Goal: Find specific page/section: Find specific page/section

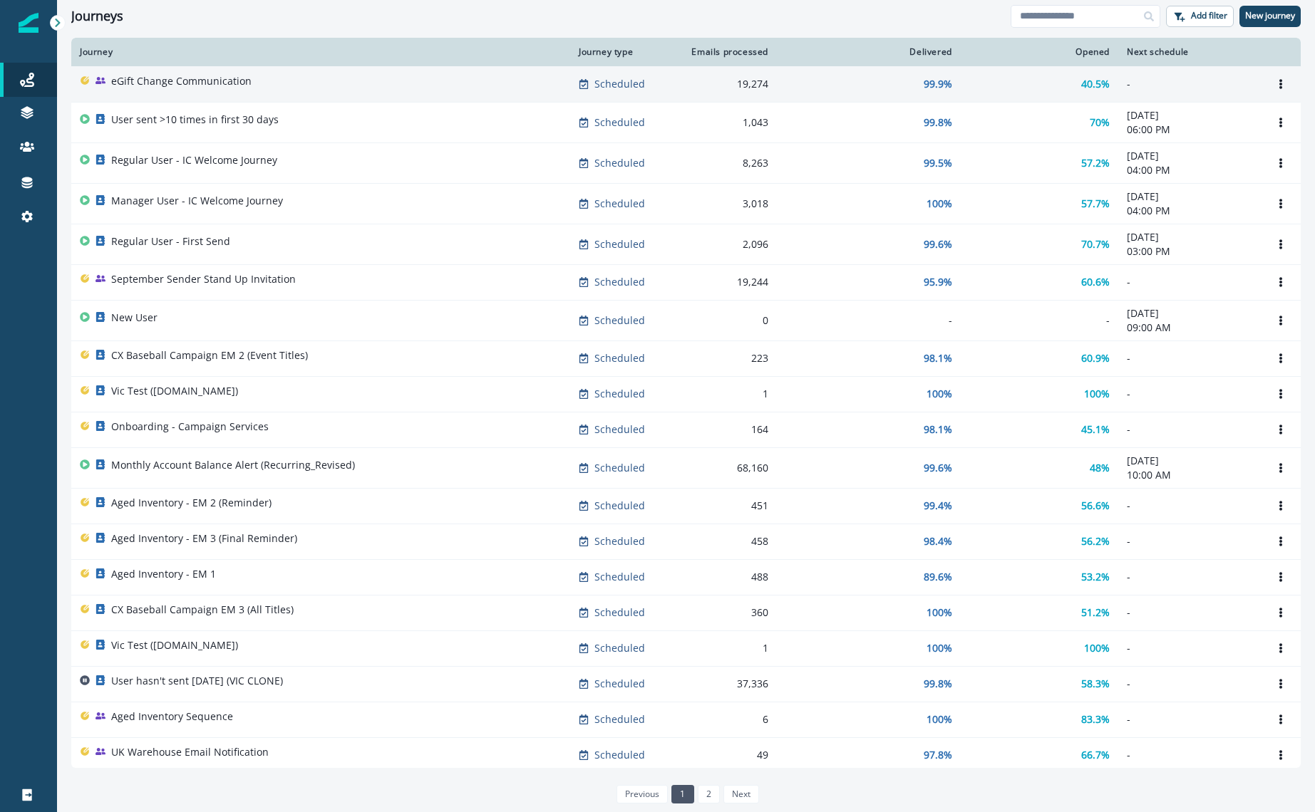
click at [410, 79] on div "eGift Change Communication" at bounding box center [321, 84] width 482 height 20
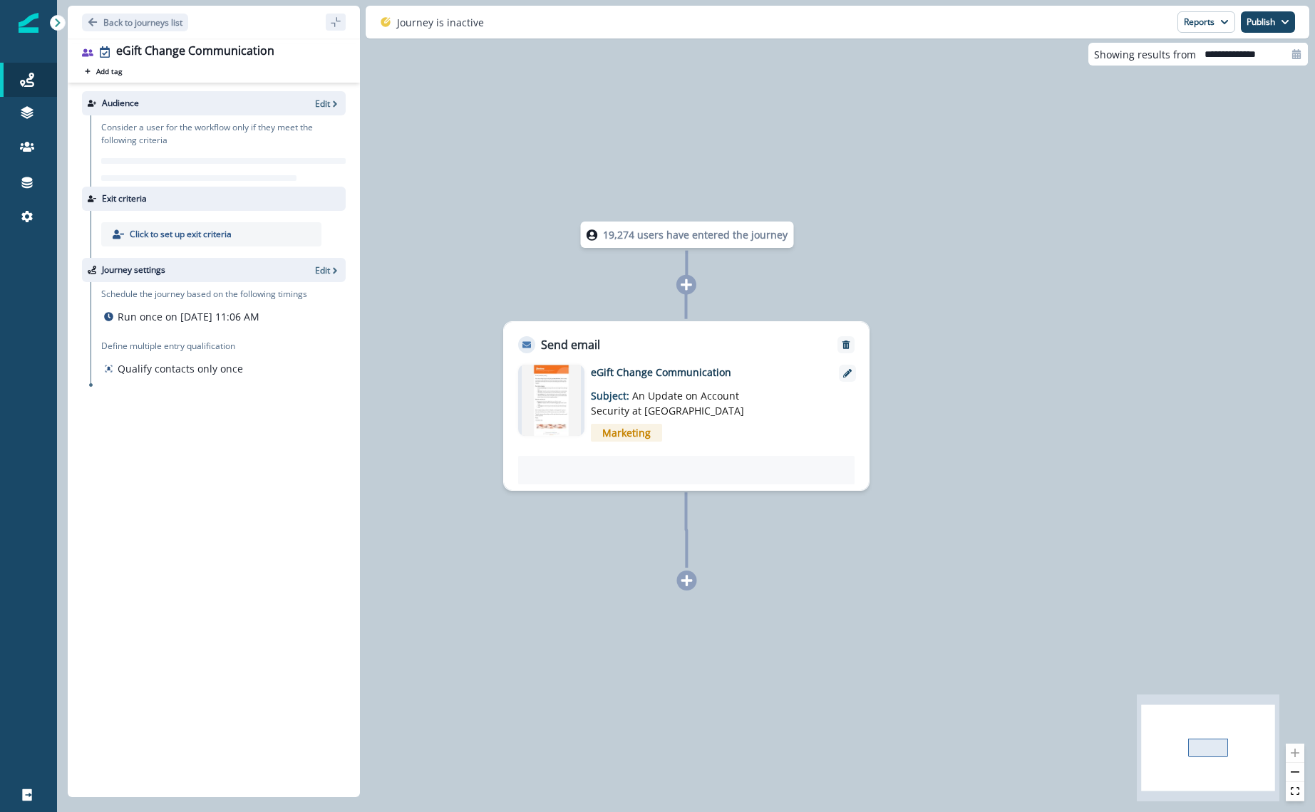
click at [644, 474] on div at bounding box center [686, 470] width 336 height 29
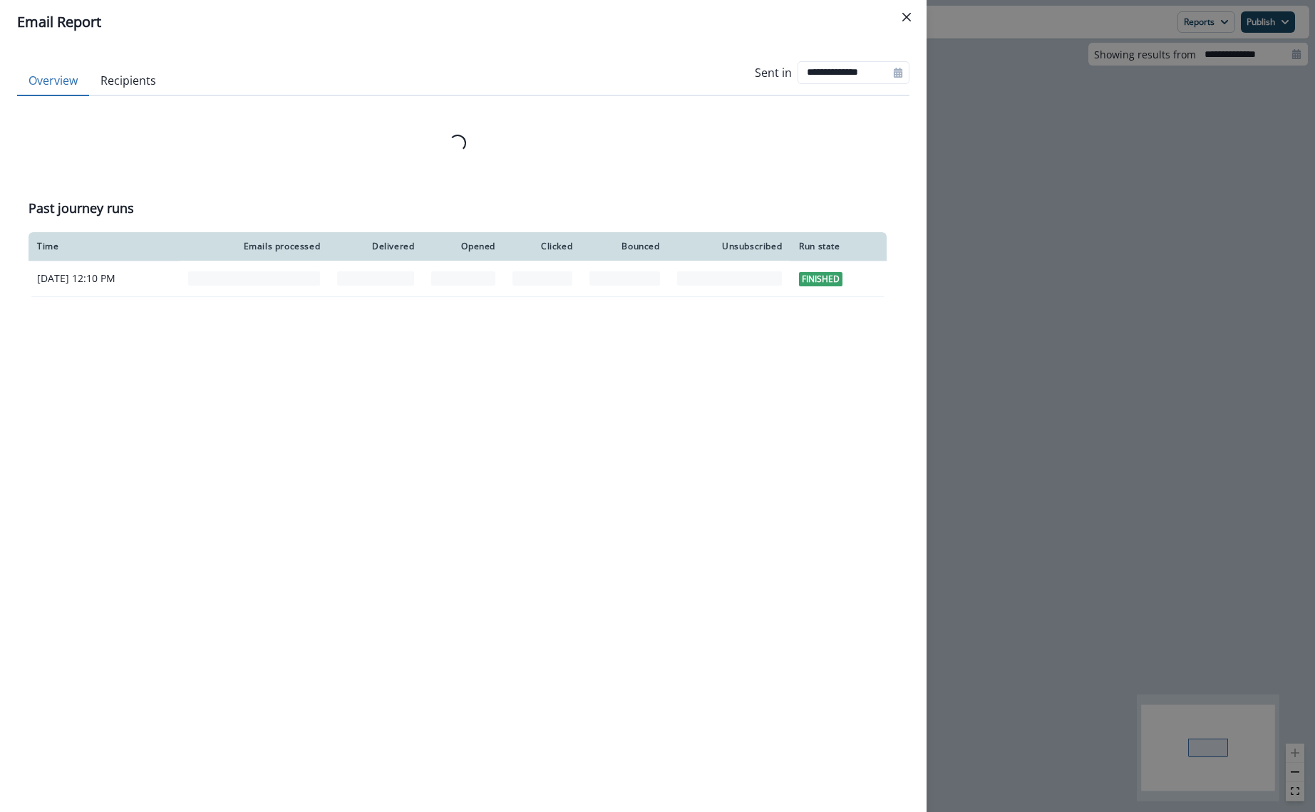
click at [274, 24] on div "Email Report" at bounding box center [463, 21] width 892 height 21
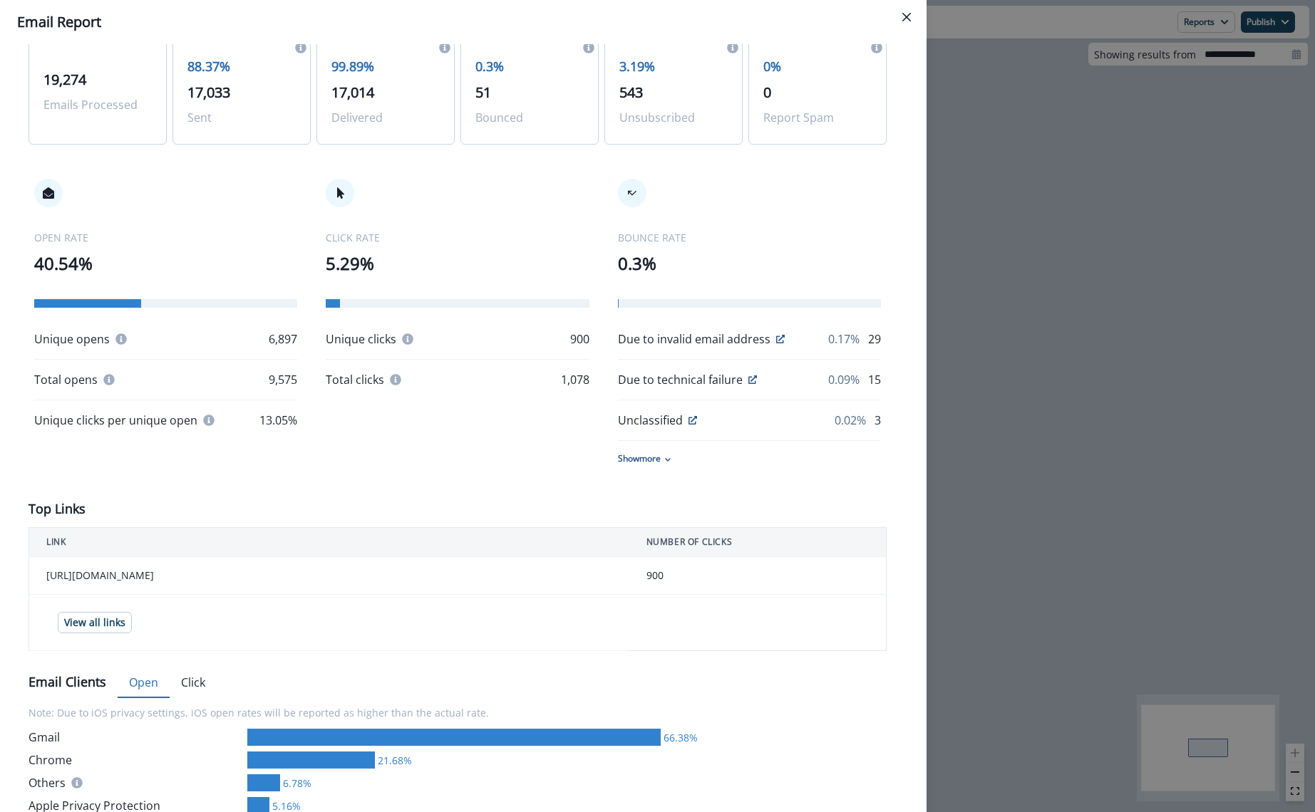
scroll to position [118, 0]
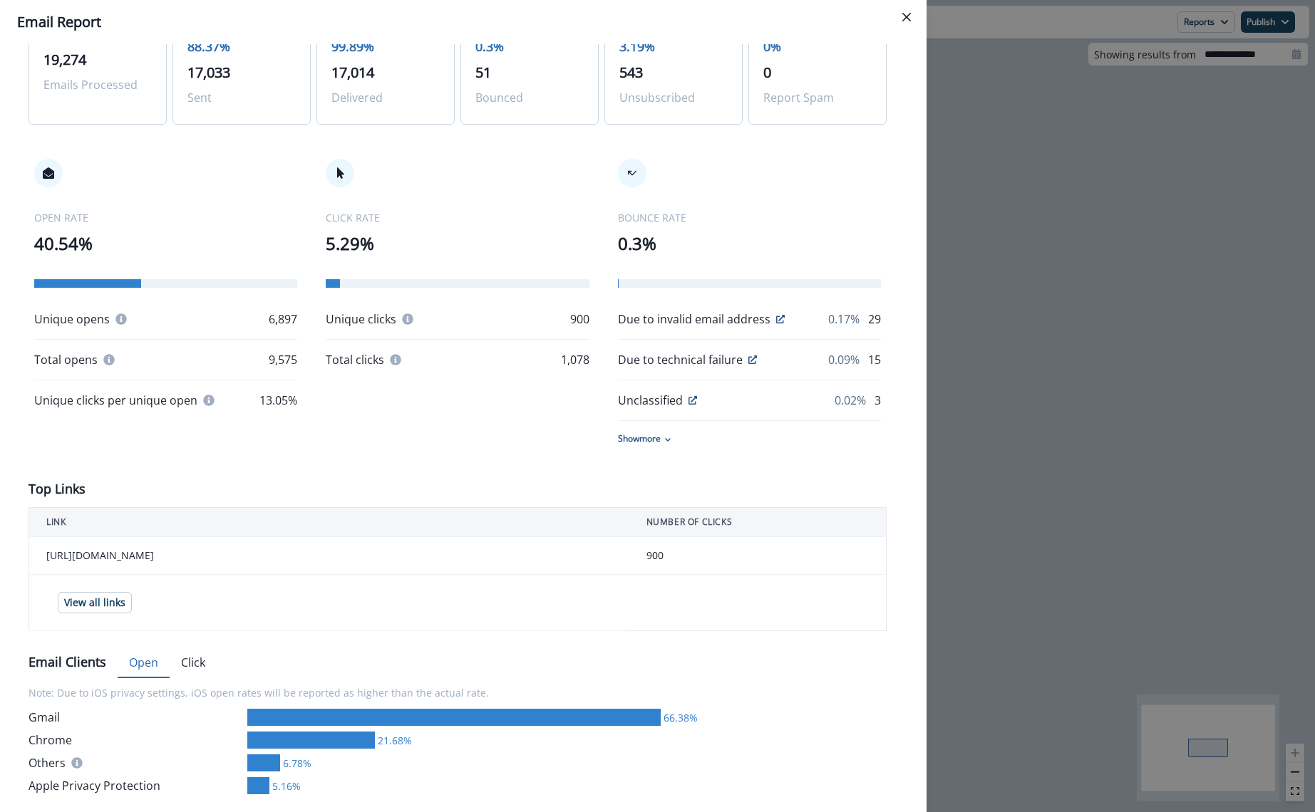
drag, startPoint x: 54, startPoint y: 557, endPoint x: 187, endPoint y: 559, distance: 133.3
click at [187, 559] on td "[URL][DOMAIN_NAME]" at bounding box center [329, 556] width 600 height 38
drag, startPoint x: 116, startPoint y: 556, endPoint x: 108, endPoint y: 555, distance: 7.9
click at [108, 555] on td "[URL][DOMAIN_NAME]" at bounding box center [329, 556] width 600 height 38
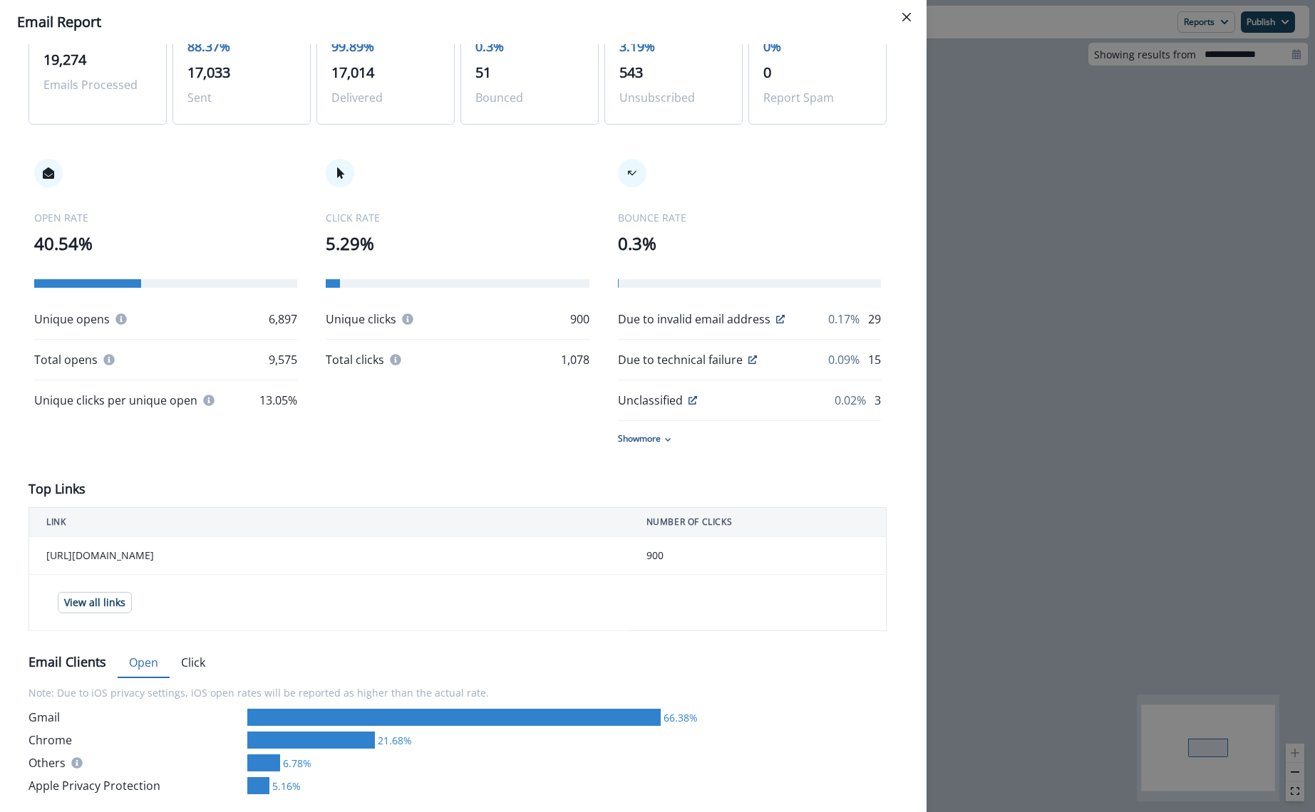
click at [108, 555] on td "[URL][DOMAIN_NAME]" at bounding box center [329, 556] width 600 height 38
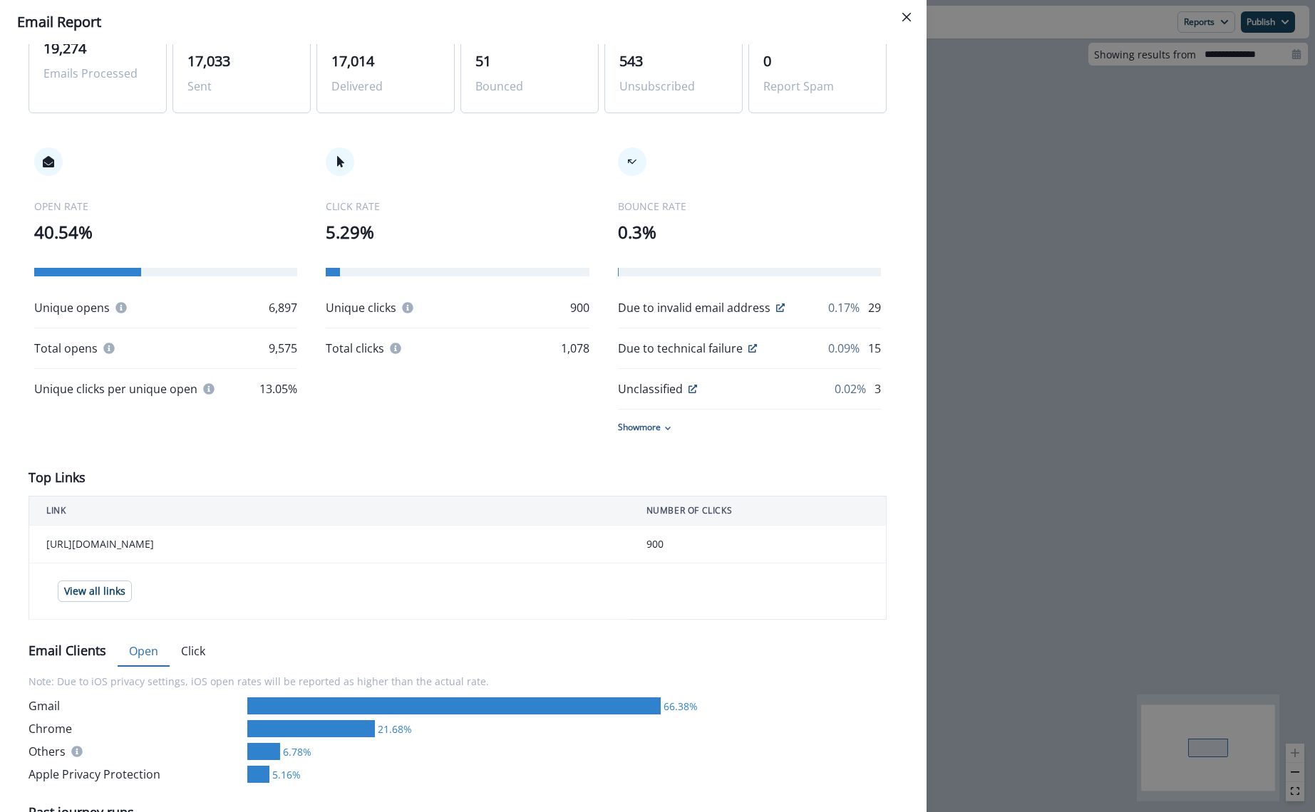
scroll to position [0, 0]
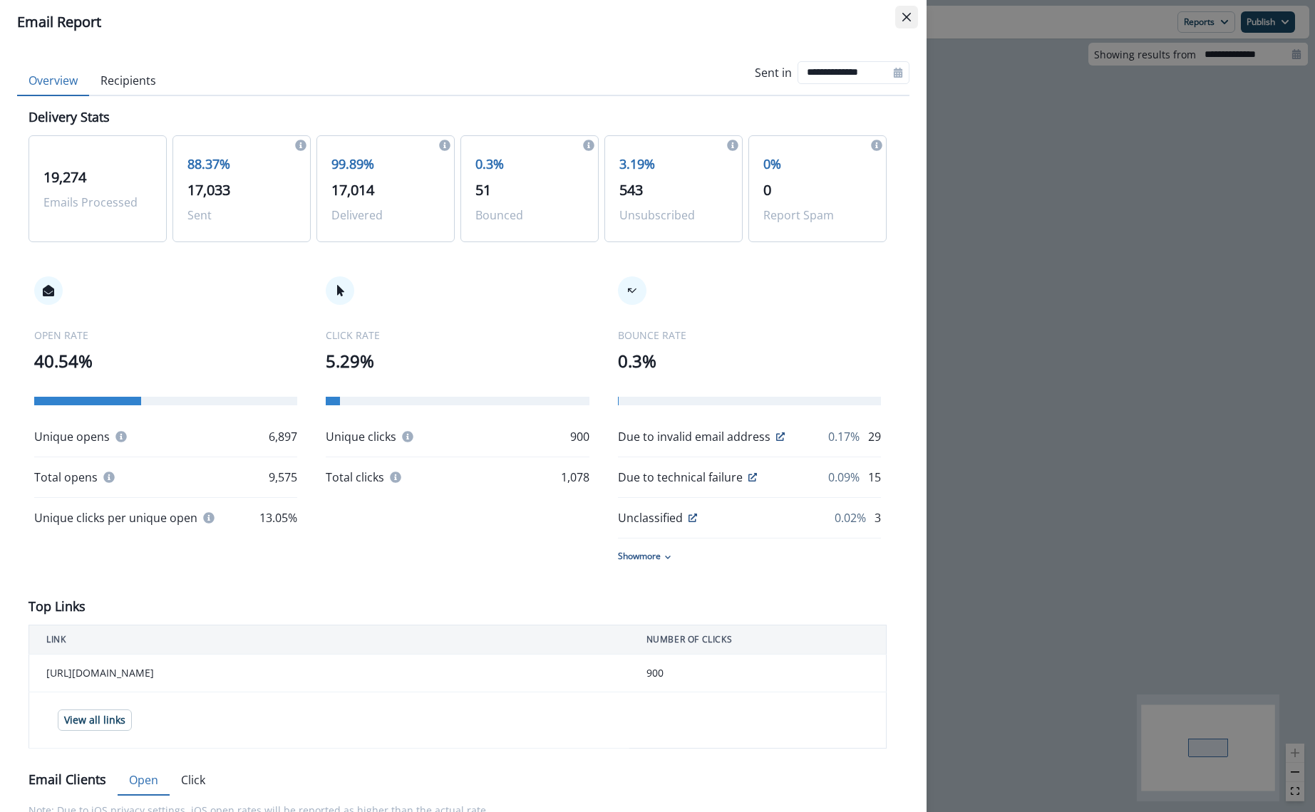
click at [908, 22] on button "Close" at bounding box center [906, 17] width 23 height 23
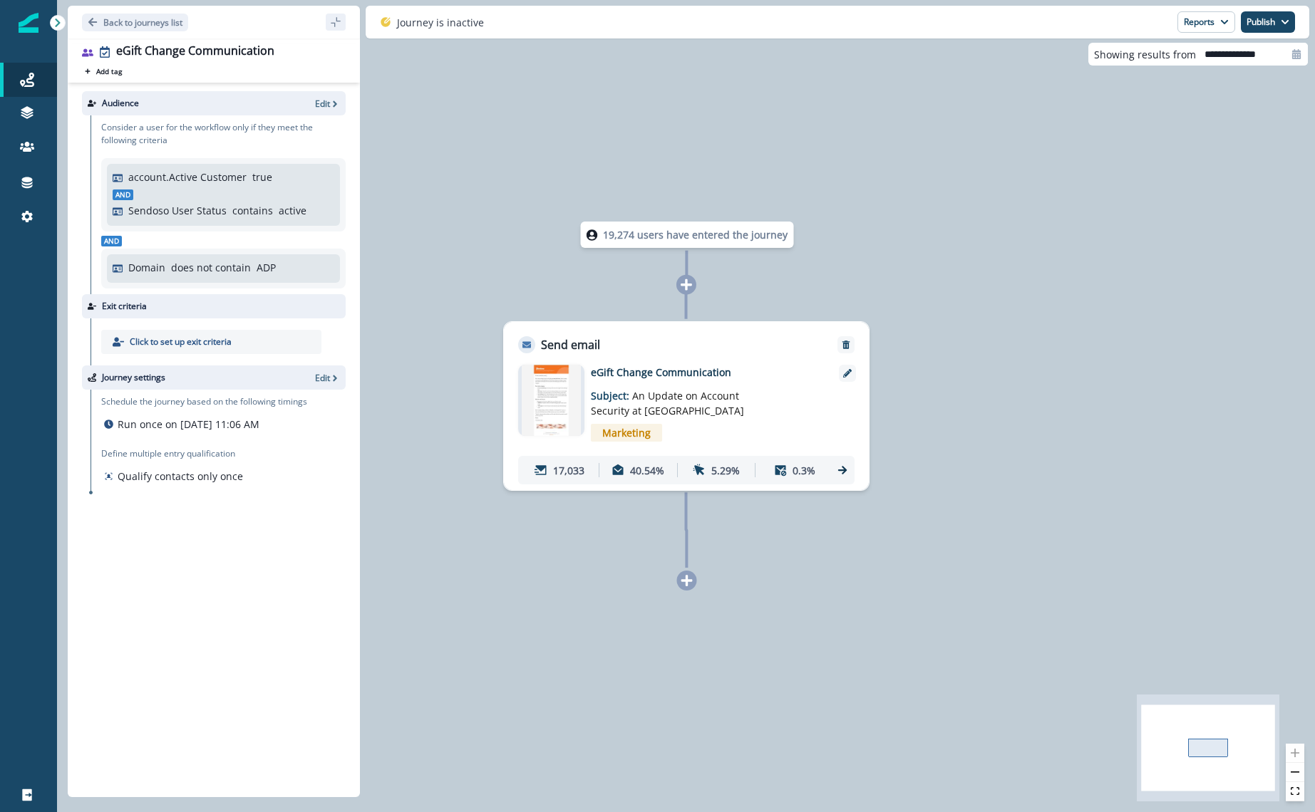
click at [549, 405] on img at bounding box center [552, 400] width 60 height 71
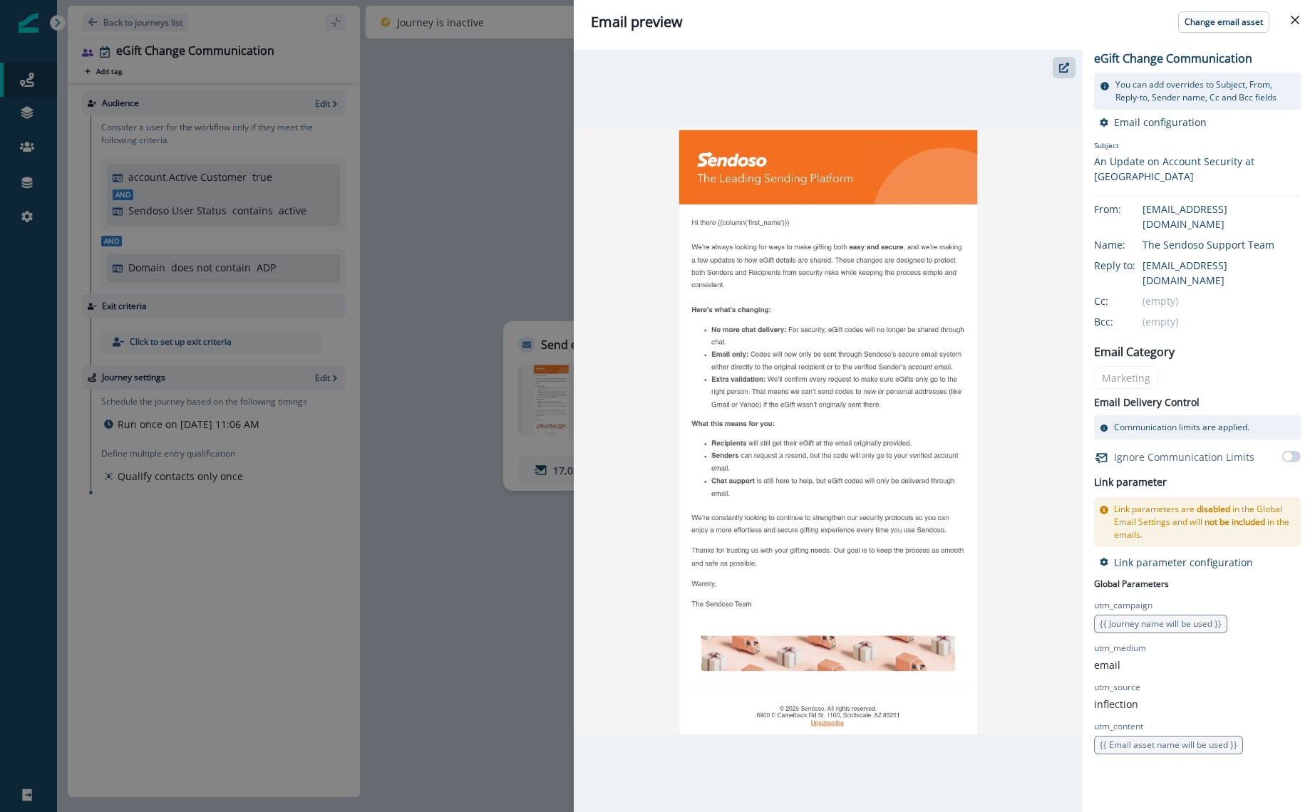
click at [842, 175] on img at bounding box center [828, 432] width 509 height 608
click at [483, 177] on div "Email preview Change email asset eGift Change Communication You can add overrid…" at bounding box center [657, 406] width 1315 height 812
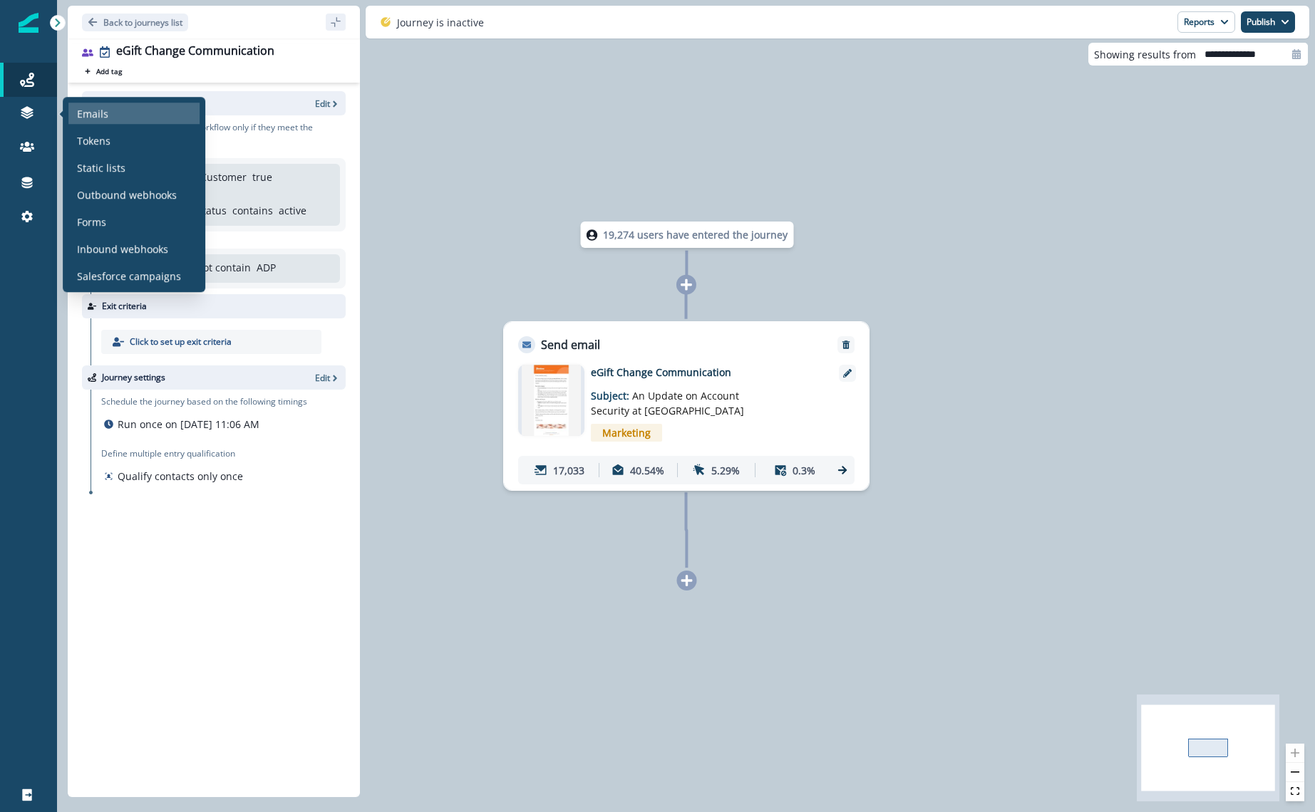
click at [77, 115] on p "Emails" at bounding box center [92, 113] width 31 height 15
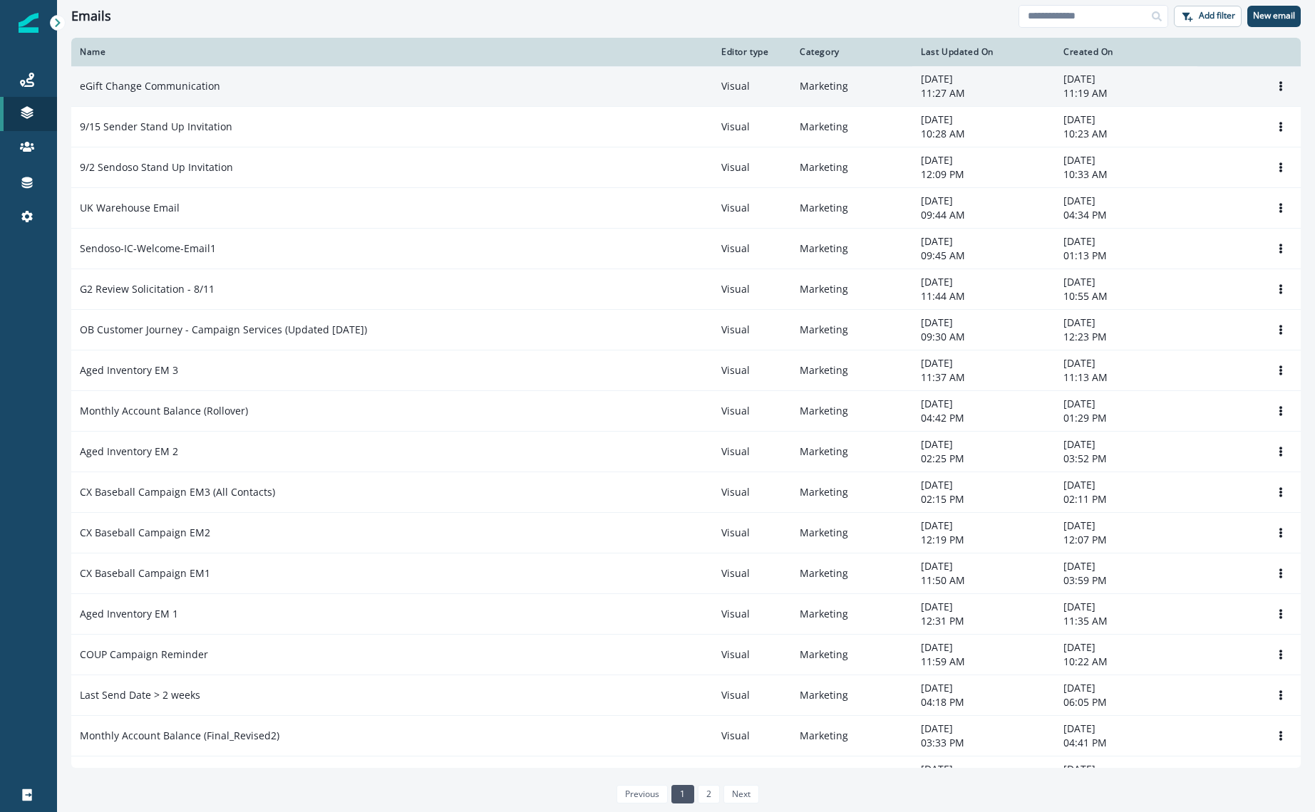
click at [296, 91] on div "eGift Change Communication" at bounding box center [392, 86] width 624 height 14
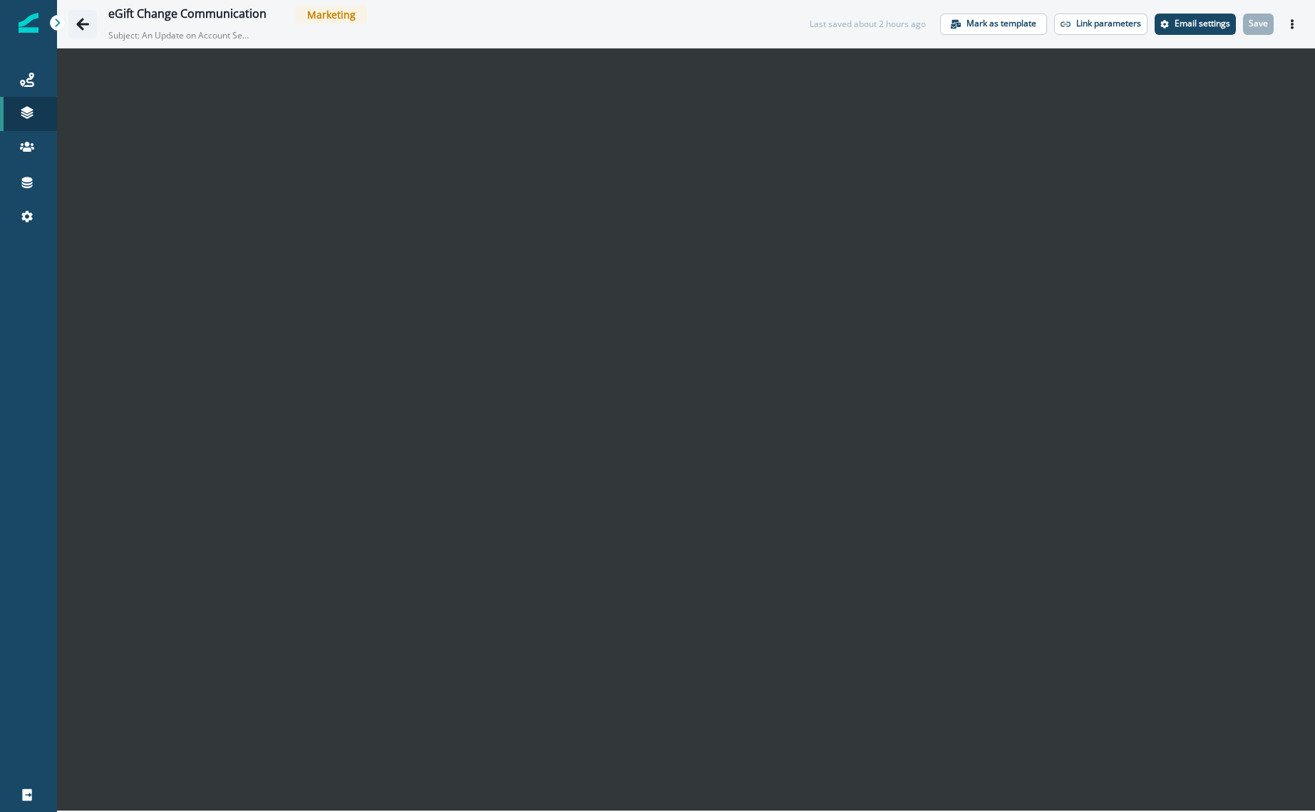
click at [76, 22] on icon "Go back" at bounding box center [83, 24] width 14 height 14
